Goal: Task Accomplishment & Management: Manage account settings

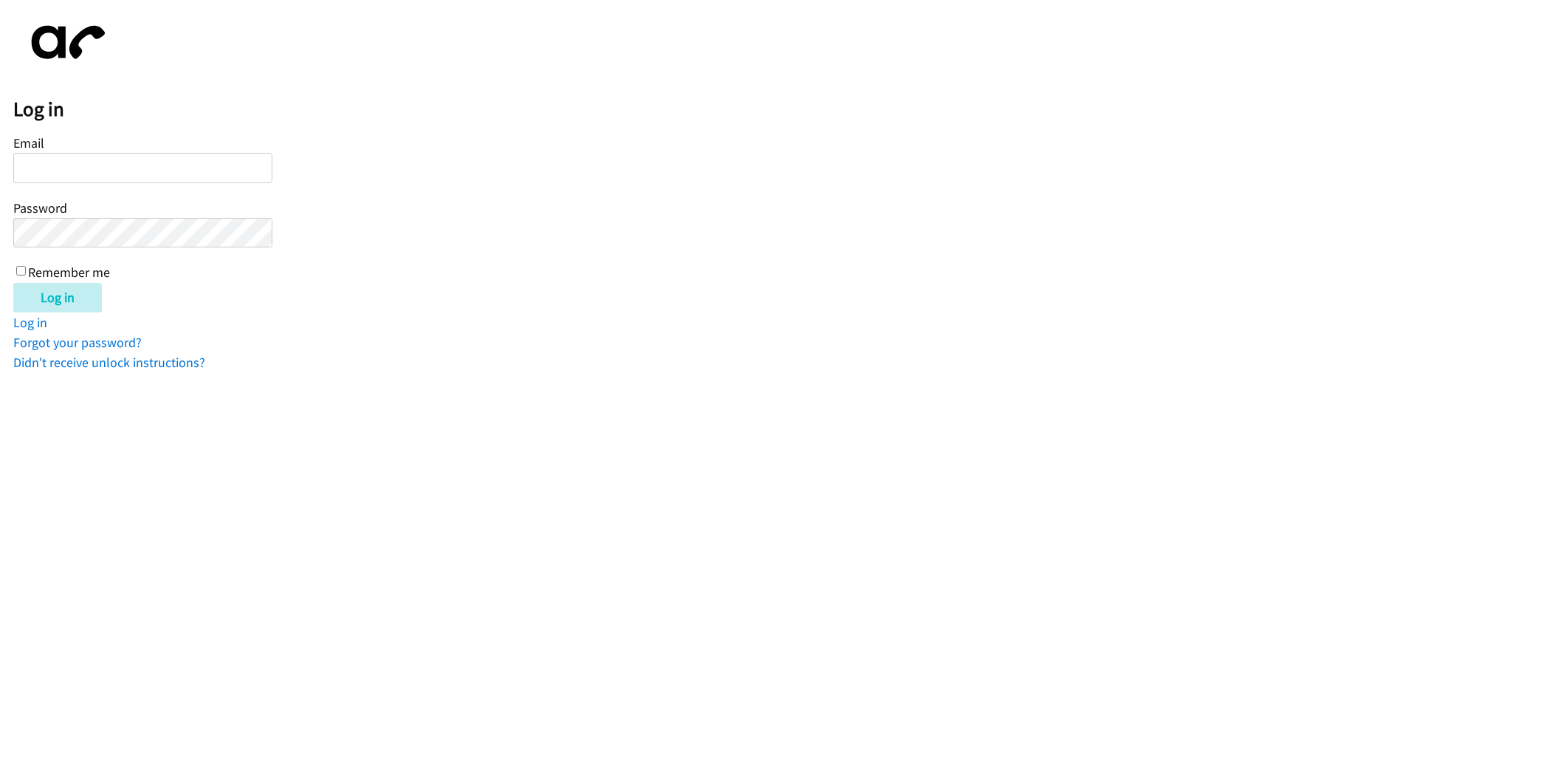
click at [198, 166] on input "Email" at bounding box center [143, 168] width 259 height 30
type input "[EMAIL_ADDRESS][DOMAIN_NAME]"
click at [39, 296] on input "Log in" at bounding box center [57, 297] width 88 height 29
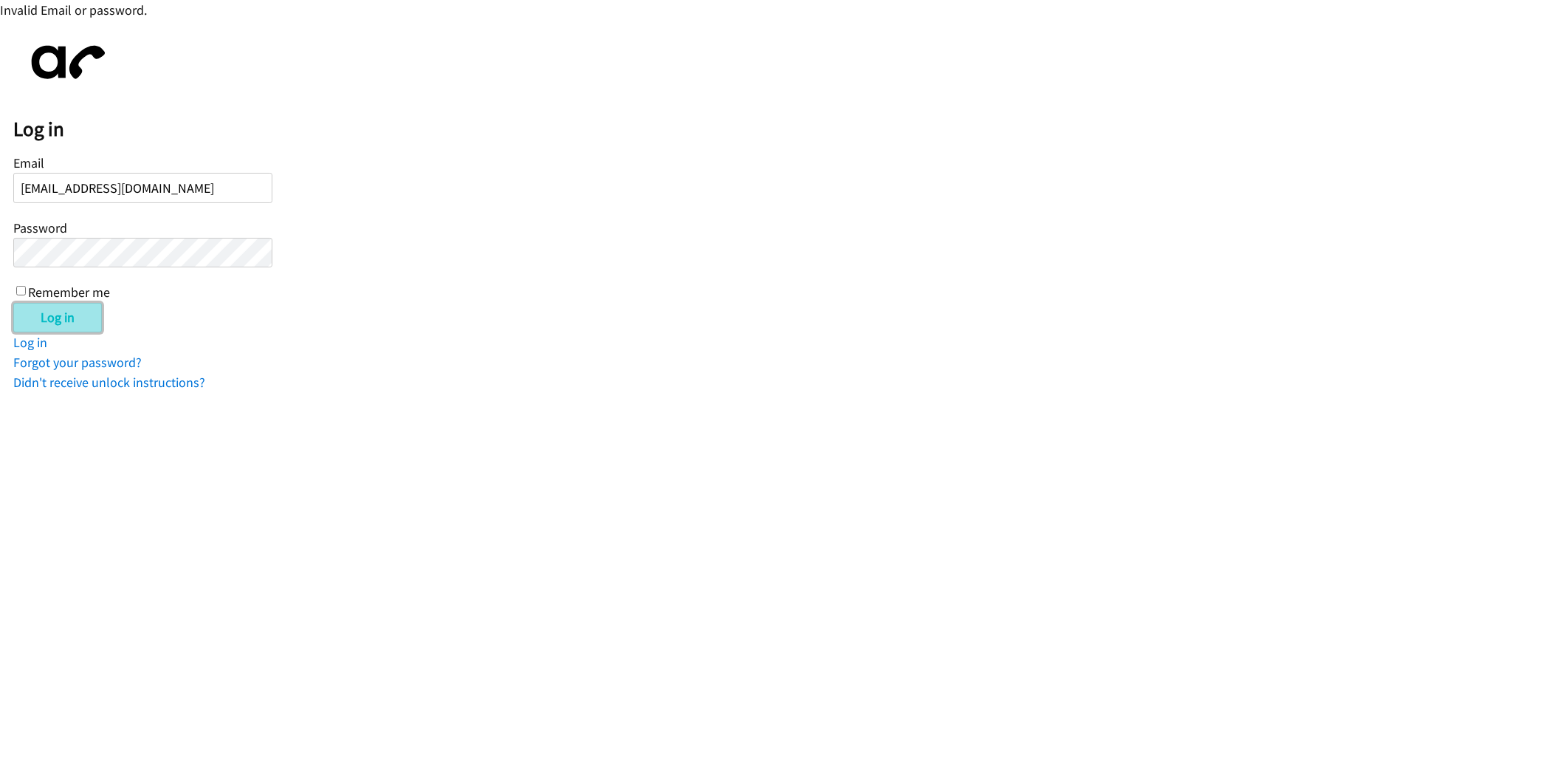
click at [82, 316] on input "Log in" at bounding box center [57, 317] width 88 height 29
